Goal: Find specific page/section: Find specific page/section

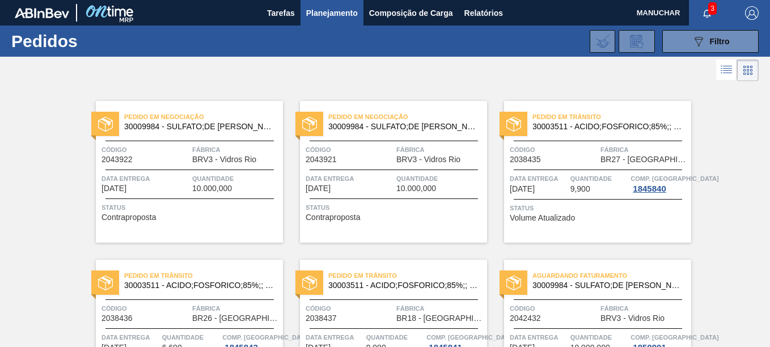
scroll to position [397, 0]
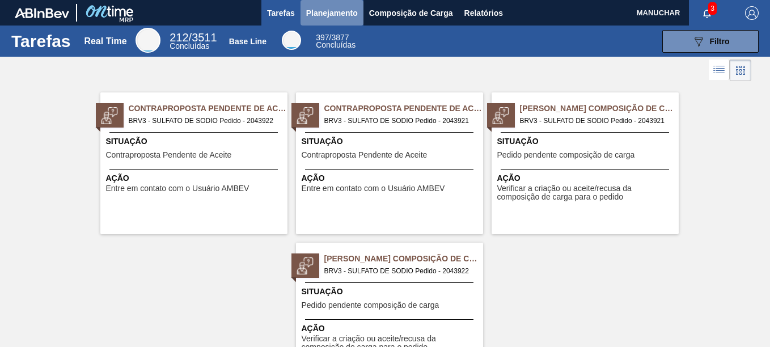
click at [340, 13] on span "Planejamento" at bounding box center [332, 13] width 52 height 14
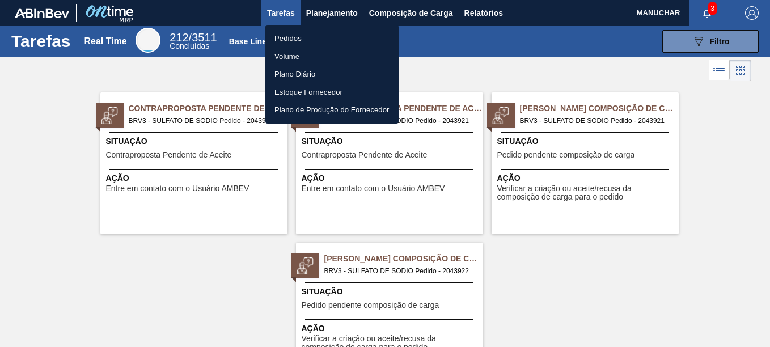
click at [314, 35] on li "Pedidos" at bounding box center [331, 38] width 133 height 18
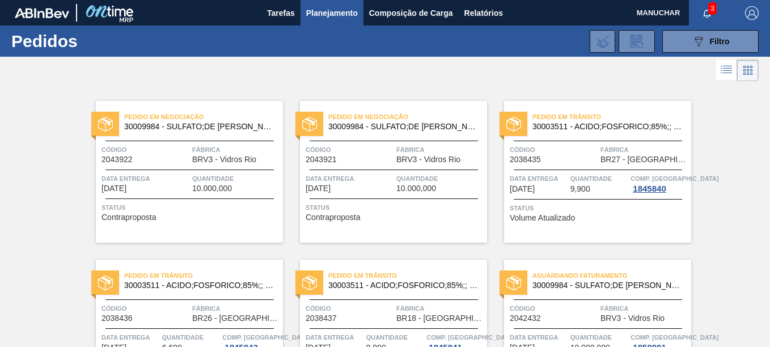
click at [363, 147] on span "Código" at bounding box center [350, 149] width 88 height 11
